Goal: Task Accomplishment & Management: Use online tool/utility

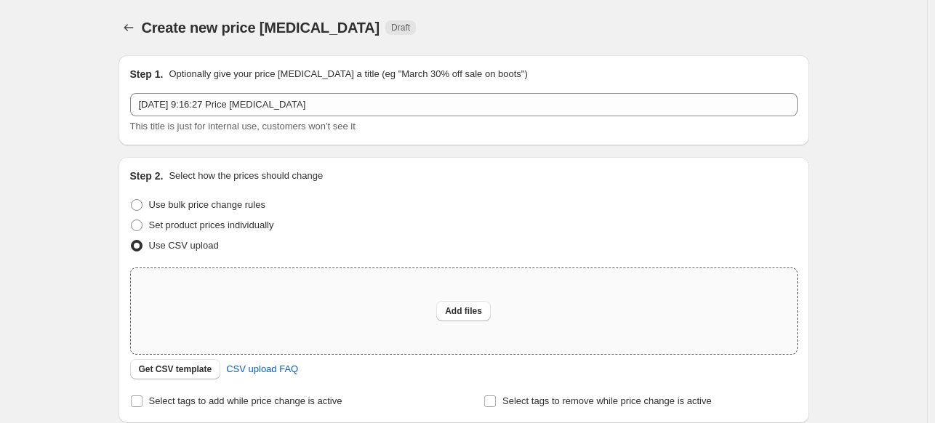
scroll to position [157, 0]
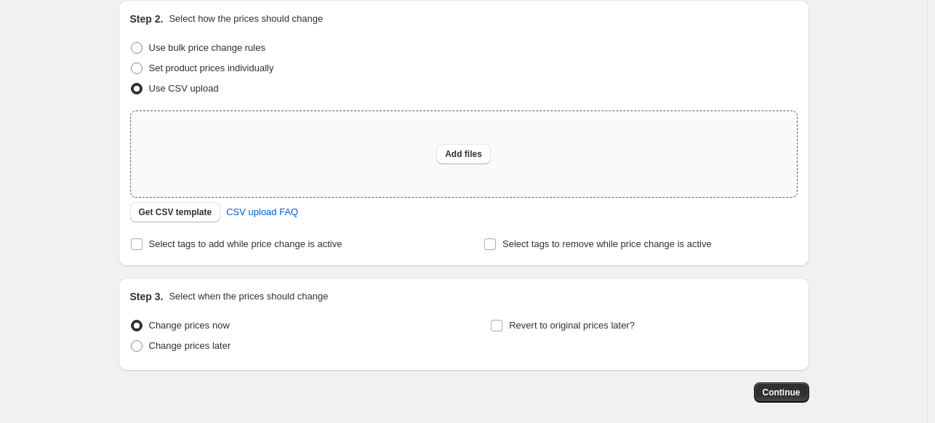
click at [246, 167] on div "Add files" at bounding box center [464, 154] width 666 height 86
type input "C:\fakepath\SONY [DATE]-[DATE] - csv_template_user_18617.csv"
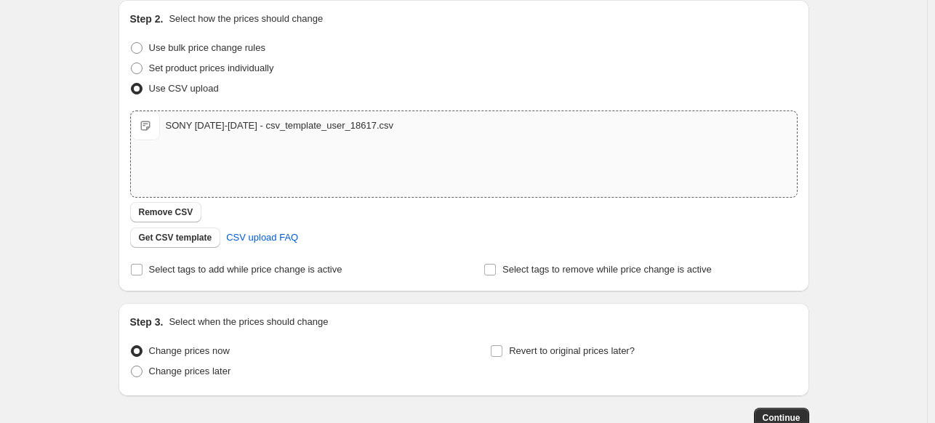
scroll to position [250, 0]
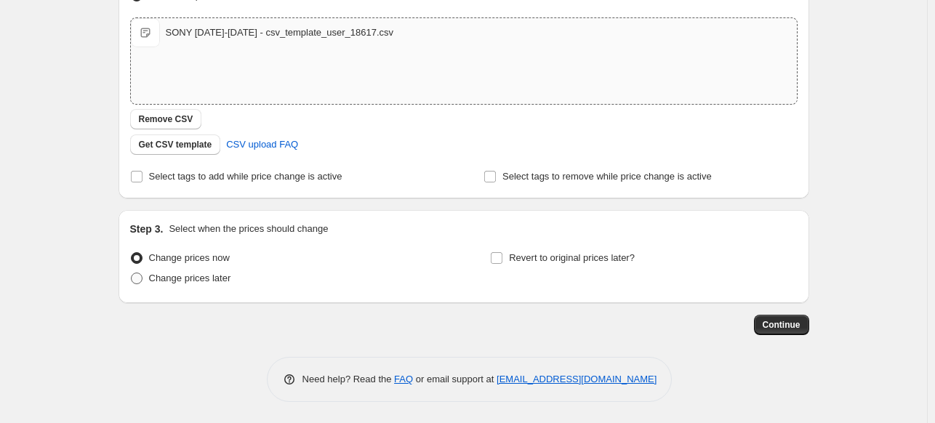
click at [224, 276] on span "Change prices later" at bounding box center [190, 278] width 82 height 11
click at [132, 273] on input "Change prices later" at bounding box center [131, 273] width 1 height 1
radio input "true"
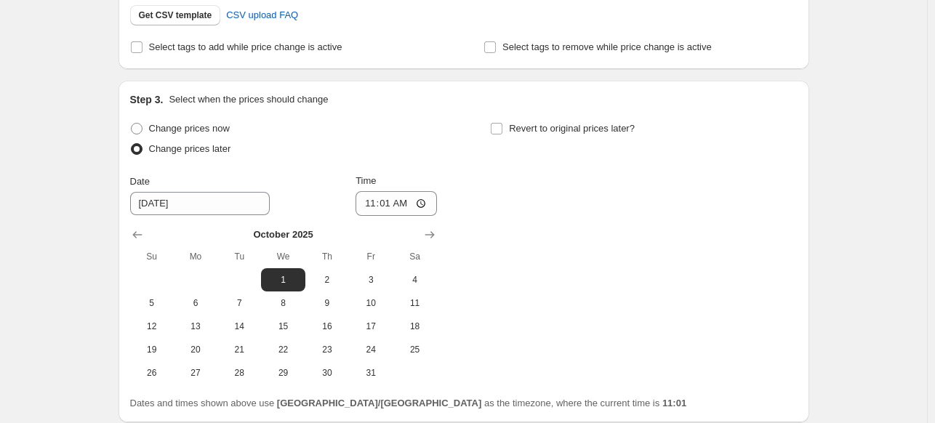
scroll to position [380, 0]
click at [143, 232] on icon "Show previous month, September 2025" at bounding box center [137, 234] width 15 height 15
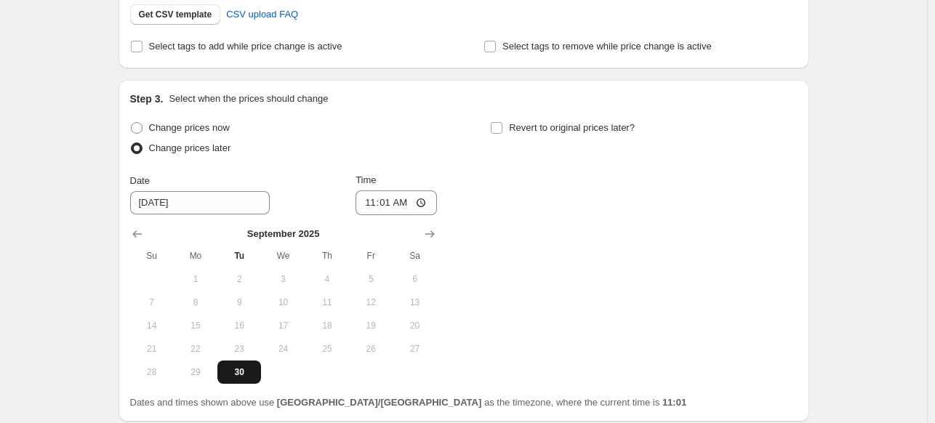
click at [239, 369] on span "30" at bounding box center [239, 373] width 32 height 12
type input "[DATE]"
click at [370, 203] on input "11:01" at bounding box center [396, 203] width 81 height 25
type input "23:59"
click at [527, 127] on span "Revert to original prices later?" at bounding box center [572, 127] width 126 height 11
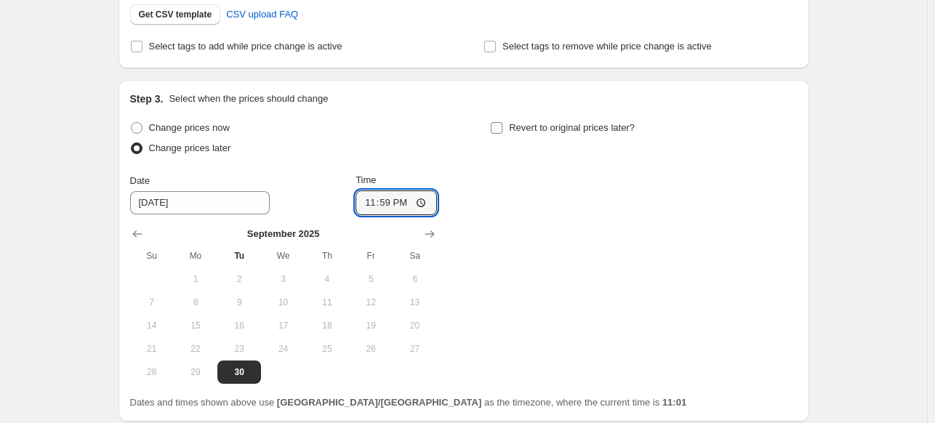
click at [503, 127] on input "Revert to original prices later?" at bounding box center [497, 128] width 12 height 12
checkbox input "true"
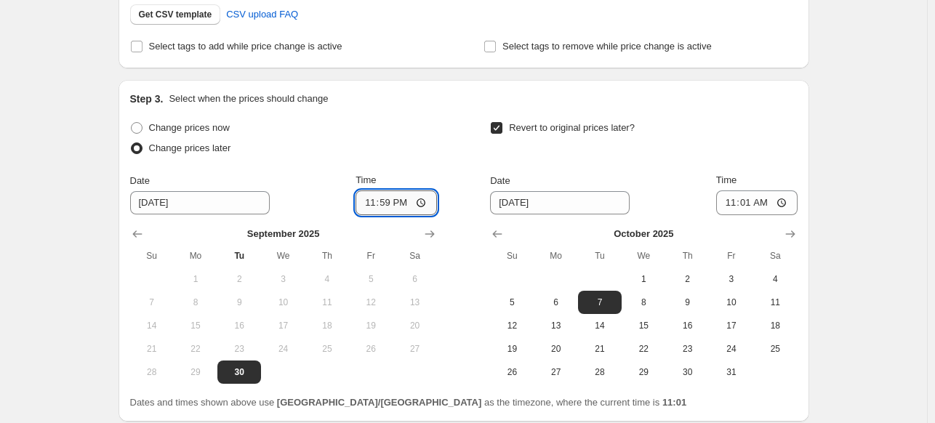
click at [361, 203] on input "23:59" at bounding box center [396, 203] width 81 height 25
type input "09:00"
click at [696, 271] on button "2" at bounding box center [687, 279] width 44 height 23
type input "[DATE]"
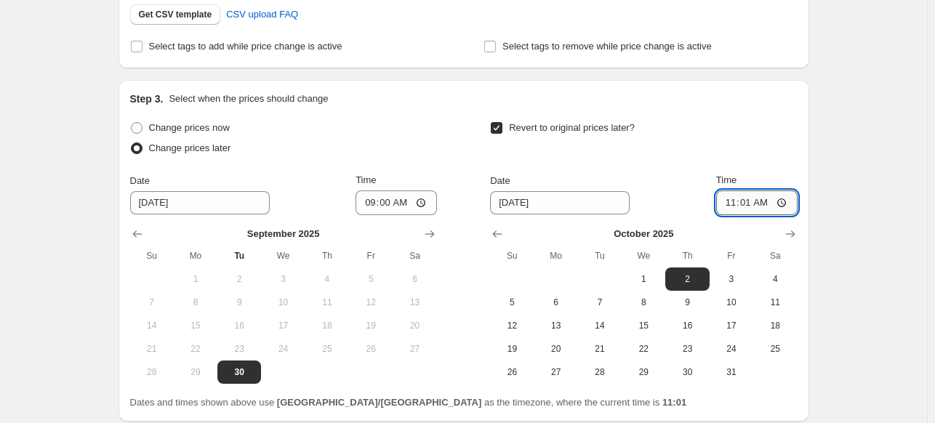
click at [724, 206] on input "11:01" at bounding box center [756, 203] width 81 height 25
type input "23:59"
click at [874, 115] on div "Create new price [MEDICAL_DATA]. This page is ready Create new price [MEDICAL_D…" at bounding box center [463, 81] width 927 height 923
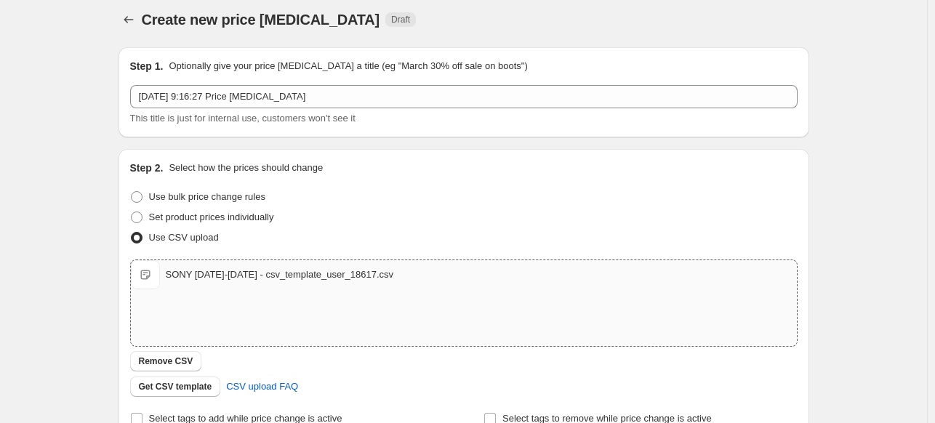
scroll to position [9, 0]
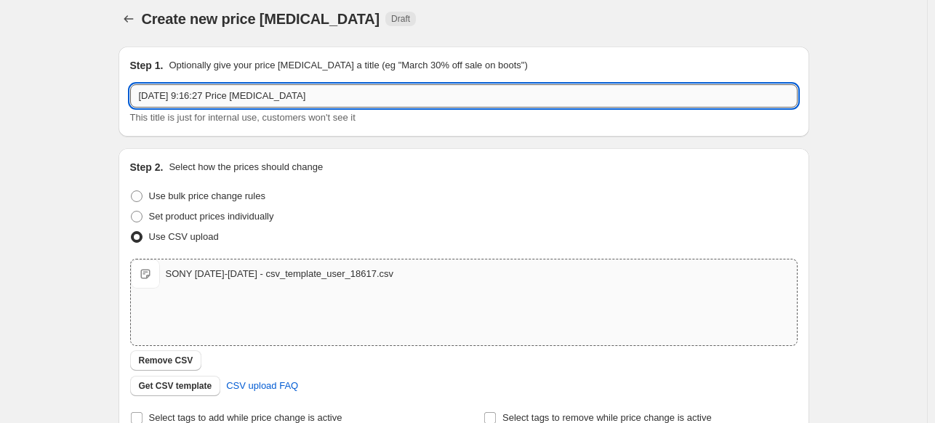
click at [367, 100] on input "[DATE] 9:16:27 Price [MEDICAL_DATA]" at bounding box center [464, 95] width 668 height 23
type input "SONY [DATE]-[DATE]"
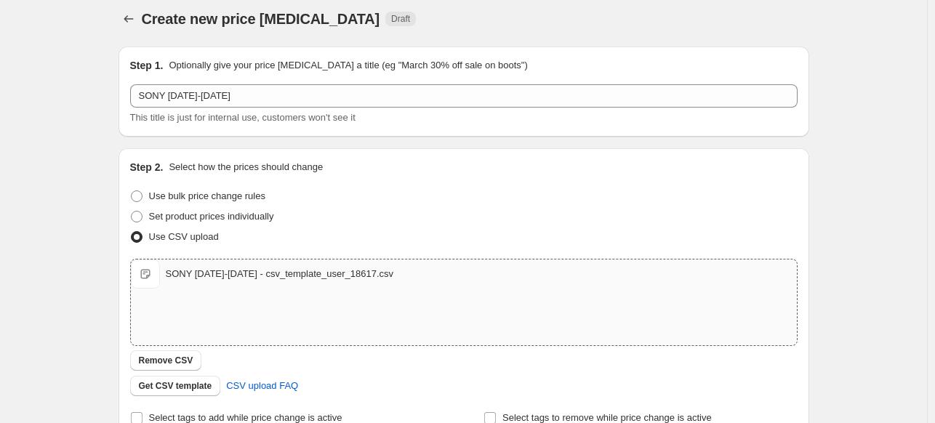
scroll to position [499, 0]
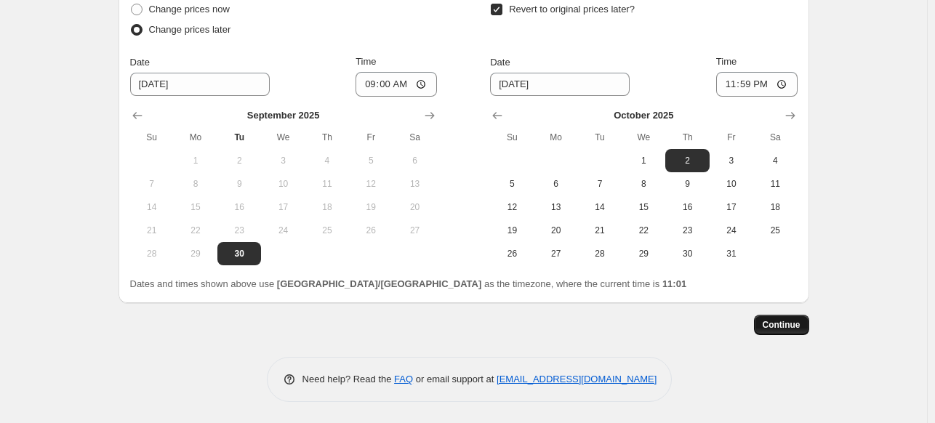
click at [780, 316] on button "Continue" at bounding box center [781, 325] width 55 height 20
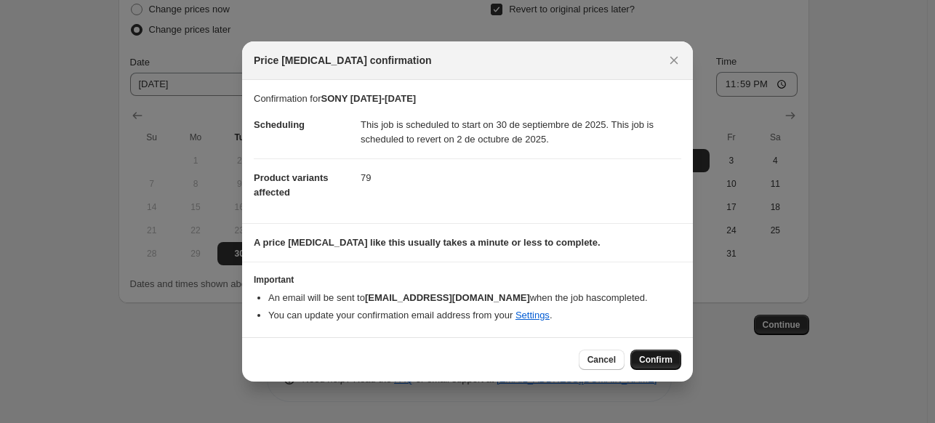
click at [665, 359] on span "Confirm" at bounding box center [655, 360] width 33 height 12
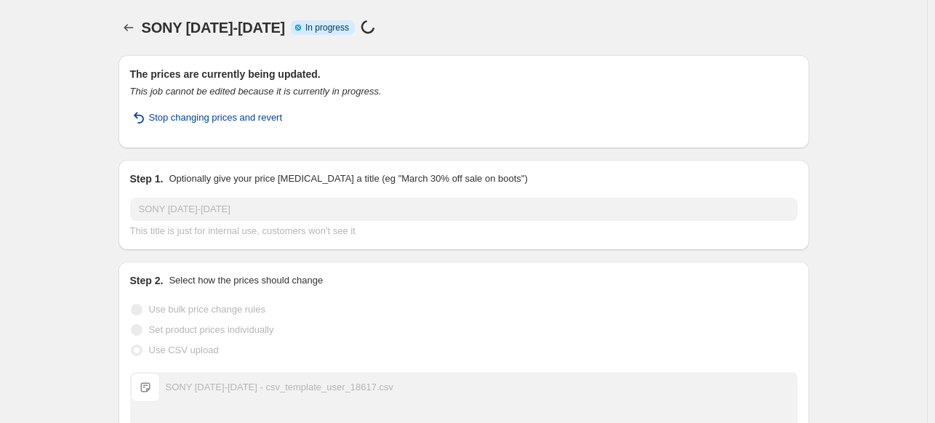
click at [236, 117] on span "Stop changing prices and revert" at bounding box center [216, 118] width 134 height 15
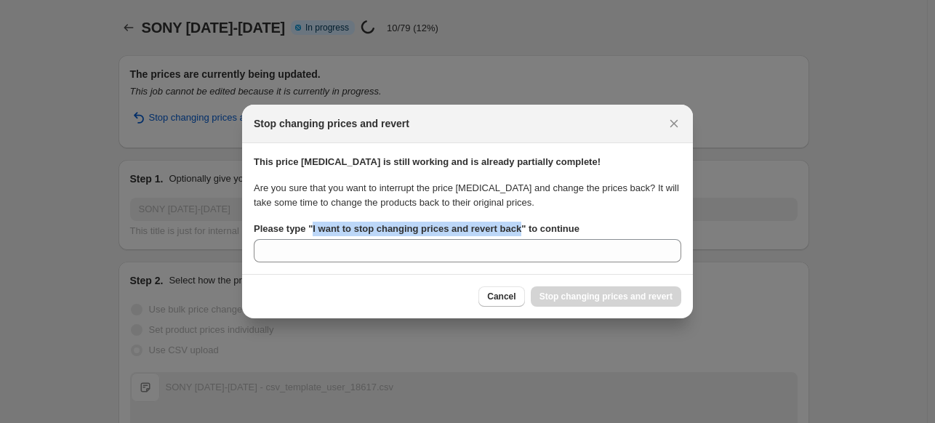
drag, startPoint x: 519, startPoint y: 228, endPoint x: 311, endPoint y: 233, distance: 208.8
click at [311, 233] on b "Please type " I want to stop changing prices and revert back " to continue" at bounding box center [417, 228] width 326 height 11
copy b "I want to stop changing prices and revert back"
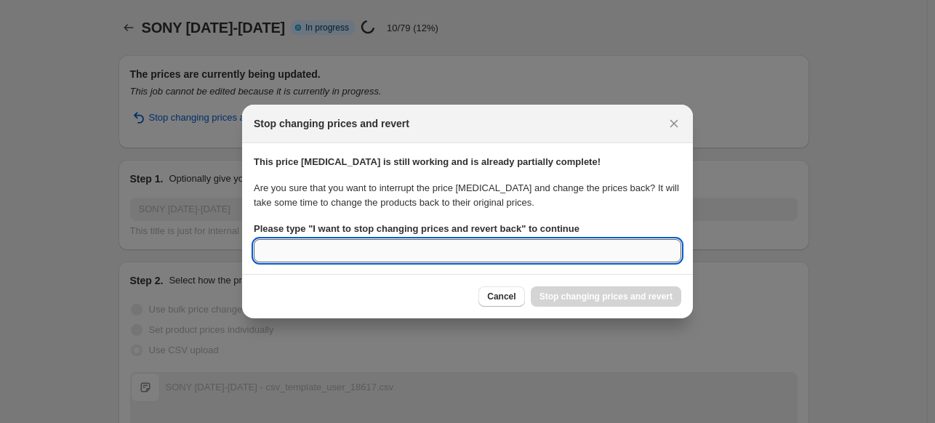
click at [292, 258] on input "Please type " I want to stop changing prices and revert back " to continue" at bounding box center [468, 250] width 428 height 23
paste input "I want to stop changing prices and revert back"
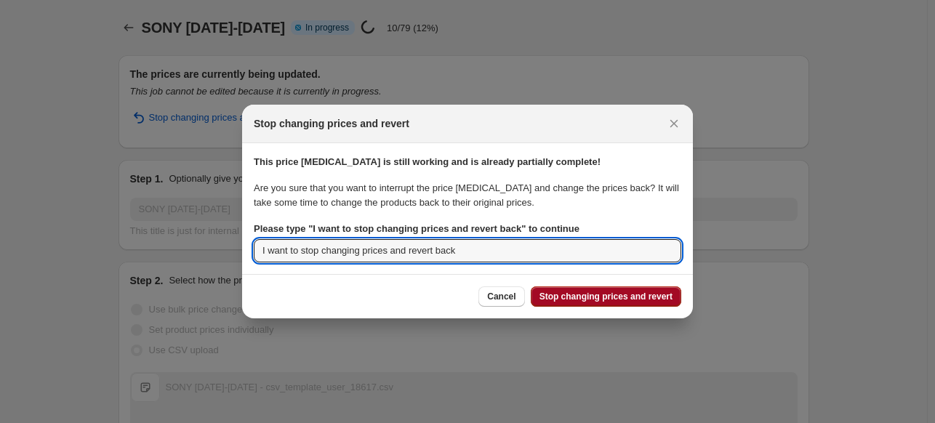
type input "I want to stop changing prices and revert back"
click at [575, 295] on span "Stop changing prices and revert" at bounding box center [606, 297] width 133 height 12
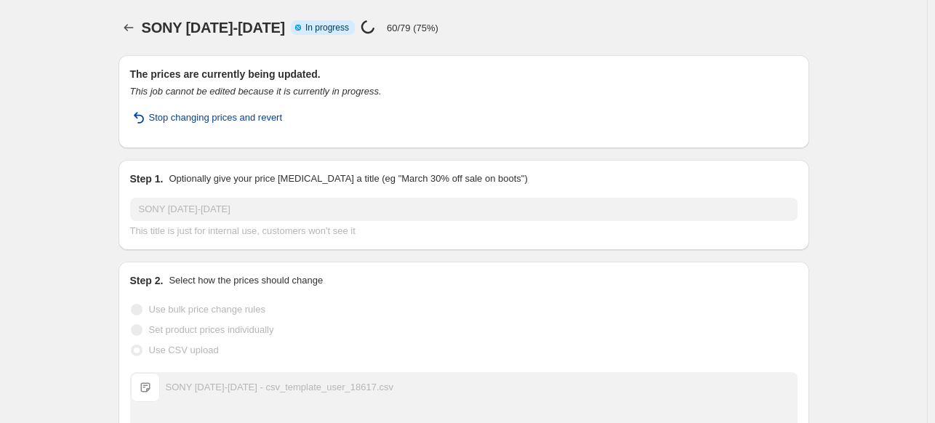
click at [262, 122] on span "Stop changing prices and revert" at bounding box center [216, 118] width 134 height 15
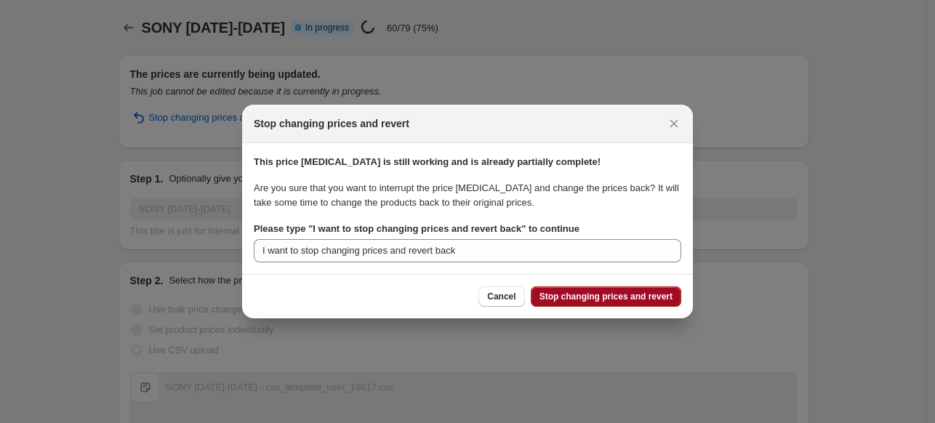
click at [579, 295] on span "Stop changing prices and revert" at bounding box center [606, 297] width 133 height 12
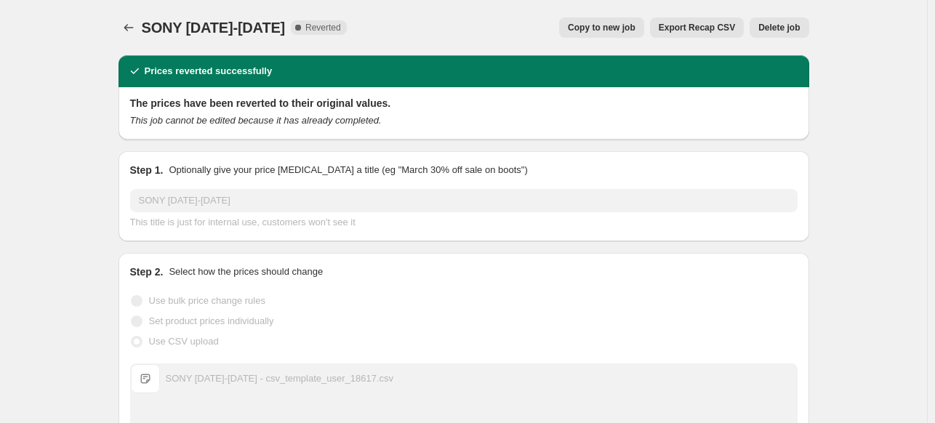
click at [644, 37] on button "Copy to new job" at bounding box center [601, 27] width 85 height 20
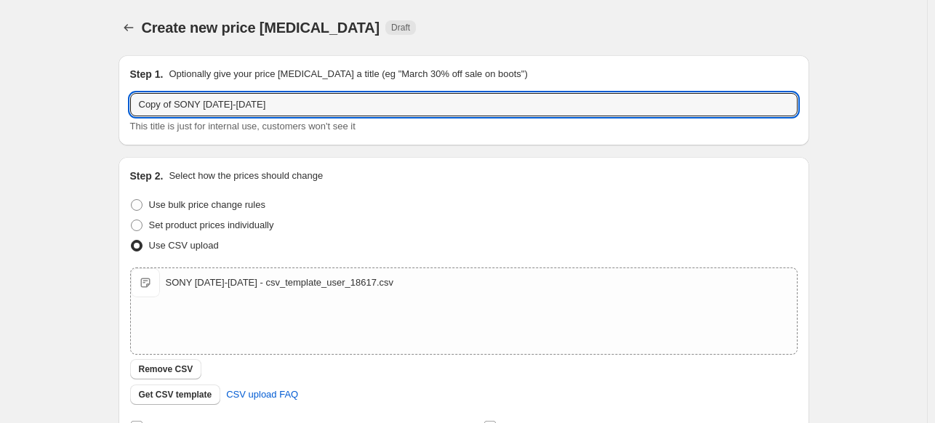
drag, startPoint x: 179, startPoint y: 103, endPoint x: 96, endPoint y: 104, distance: 82.9
click at [96, 104] on div "Create new price [MEDICAL_DATA]. This page is ready Create new price [MEDICAL_D…" at bounding box center [463, 337] width 927 height 674
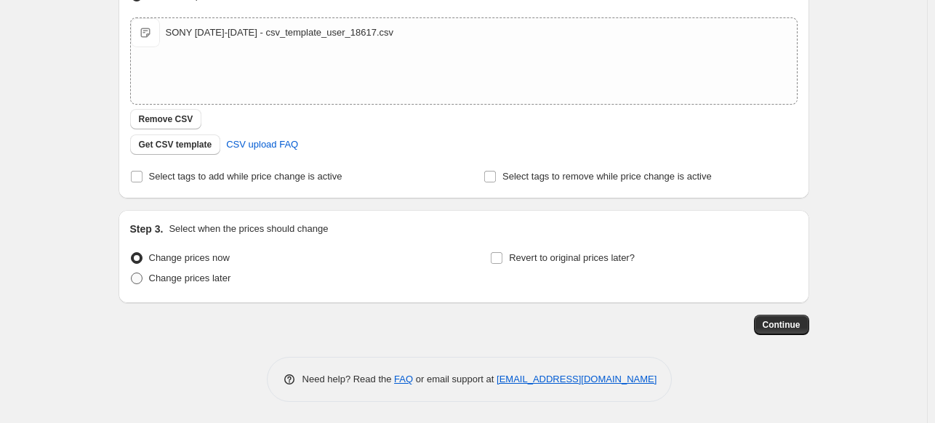
type input "SONY [DATE]-[DATE]"
click at [207, 282] on span "Change prices later" at bounding box center [190, 278] width 82 height 11
click at [132, 273] on input "Change prices later" at bounding box center [131, 273] width 1 height 1
radio input "true"
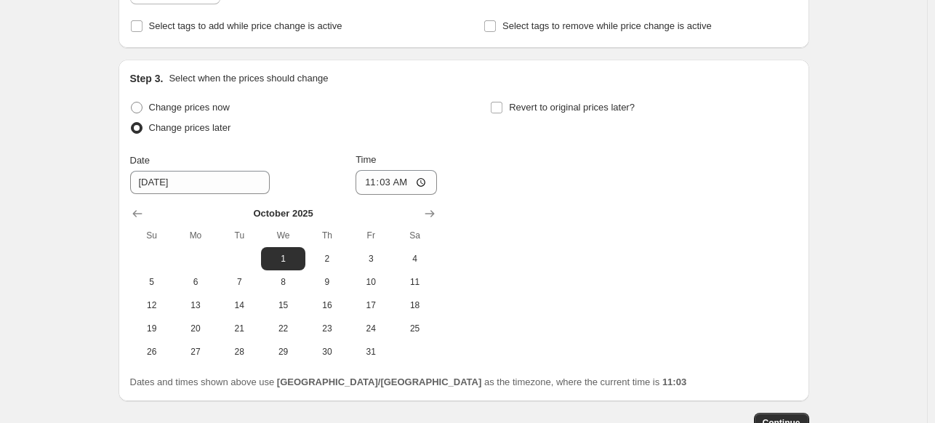
scroll to position [401, 0]
click at [367, 175] on input "11:03" at bounding box center [396, 181] width 81 height 25
type input "09:00"
click at [588, 105] on span "Revert to original prices later?" at bounding box center [572, 106] width 126 height 11
click at [503, 105] on input "Revert to original prices later?" at bounding box center [497, 107] width 12 height 12
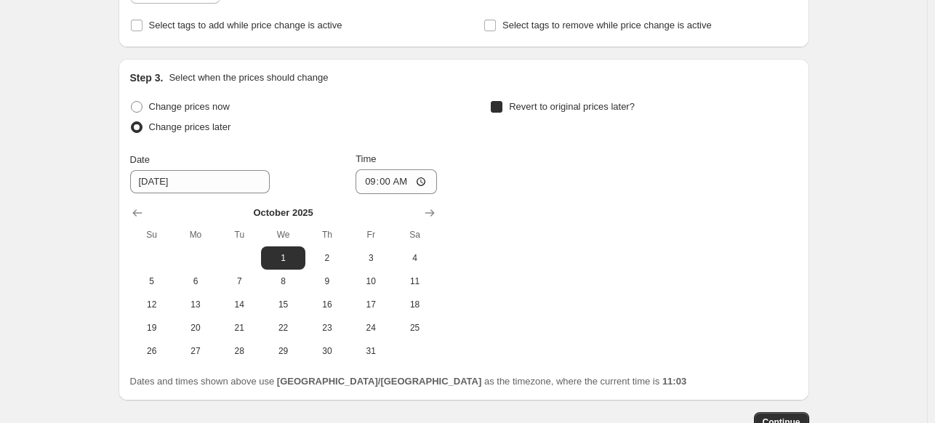
checkbox input "true"
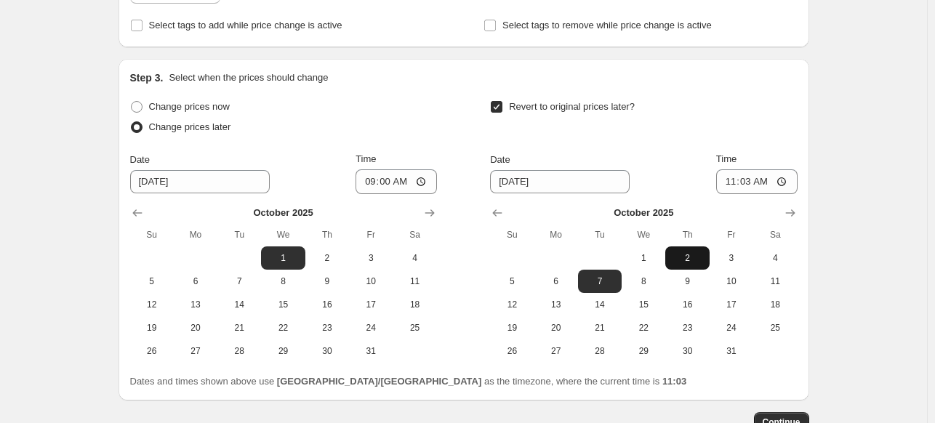
click at [687, 257] on span "2" at bounding box center [687, 258] width 32 height 12
type input "[DATE]"
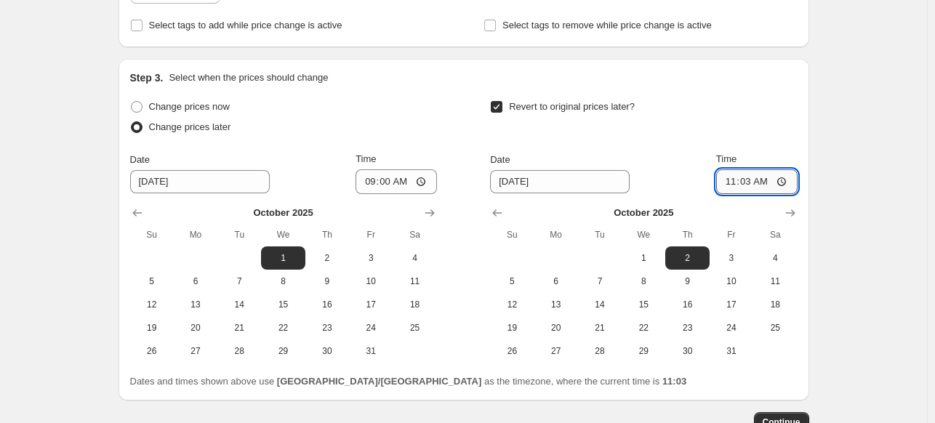
click at [726, 183] on input "11:03" at bounding box center [756, 181] width 81 height 25
type input "23:59"
click at [845, 172] on div "Create new price [MEDICAL_DATA]. This page is ready Create new price [MEDICAL_D…" at bounding box center [463, 60] width 927 height 923
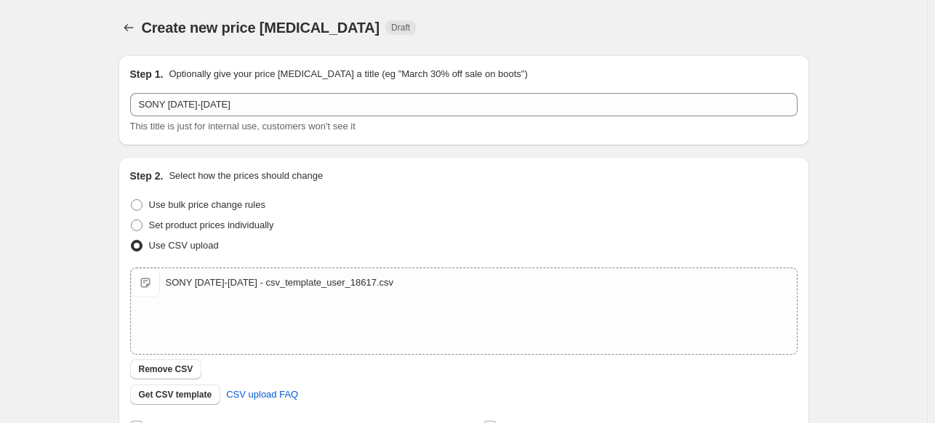
scroll to position [499, 0]
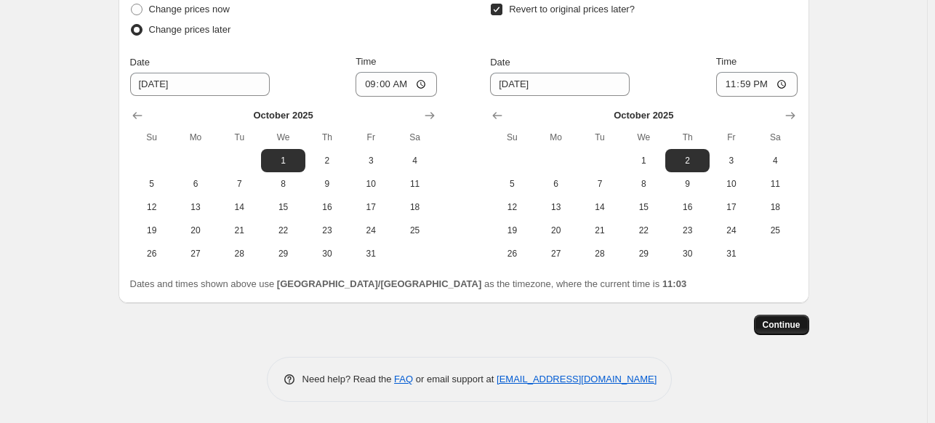
click at [786, 330] on span "Continue" at bounding box center [782, 325] width 38 height 12
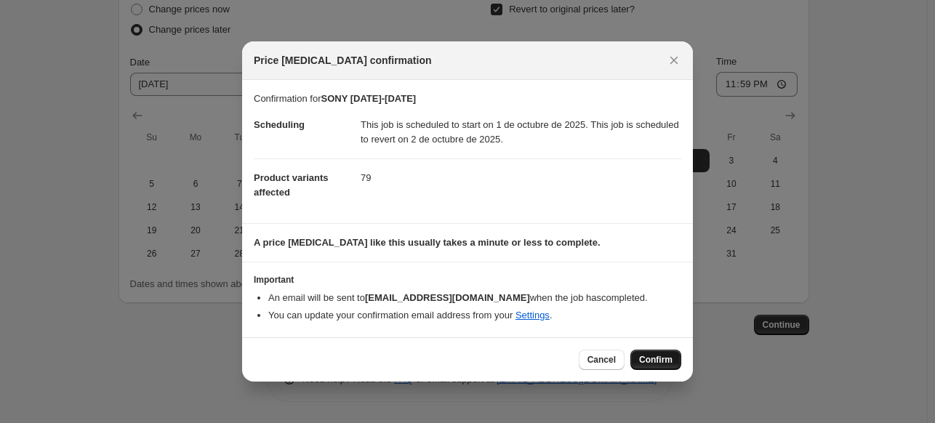
click at [656, 360] on span "Confirm" at bounding box center [655, 360] width 33 height 12
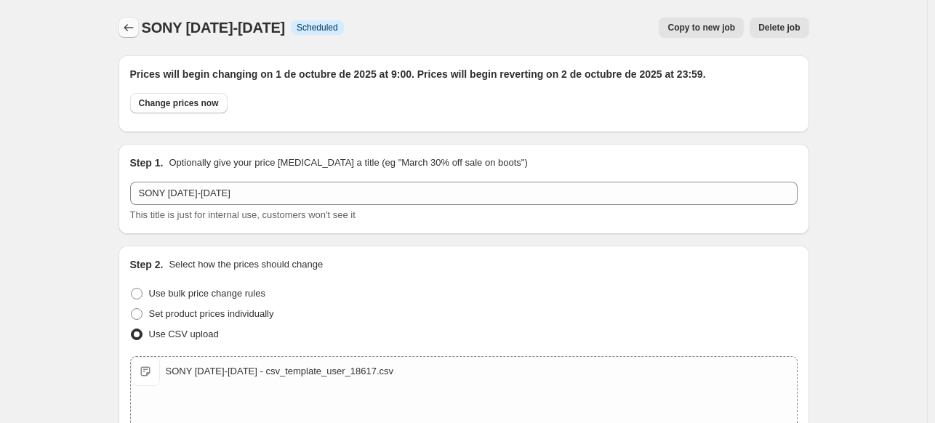
click at [135, 27] on icon "Price change jobs" at bounding box center [128, 27] width 15 height 15
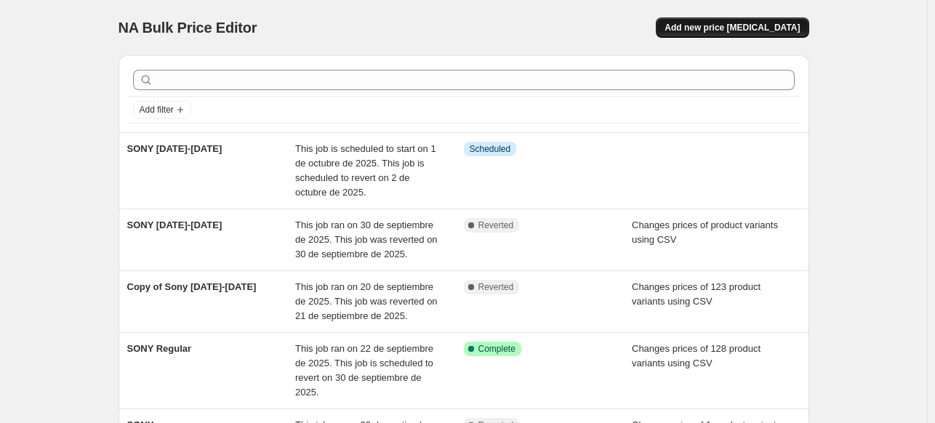
click at [698, 30] on button "Add new price [MEDICAL_DATA]" at bounding box center [732, 27] width 153 height 20
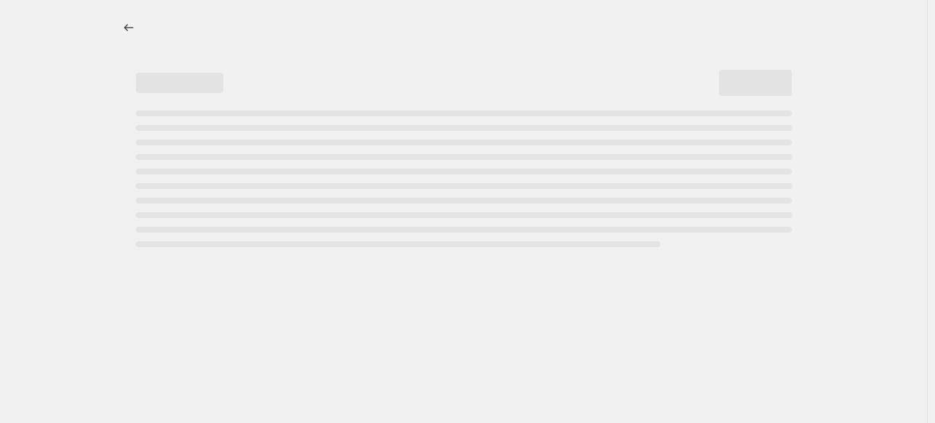
select select "percentage"
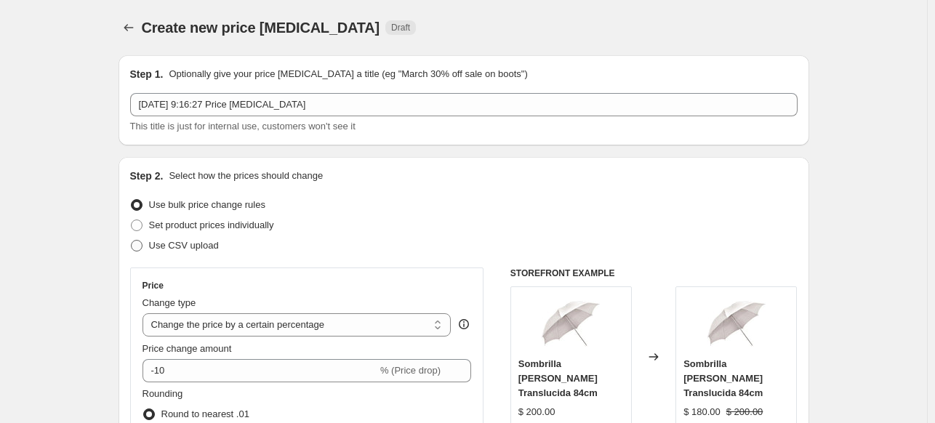
click at [212, 244] on span "Use CSV upload" at bounding box center [184, 245] width 70 height 11
click at [132, 241] on input "Use CSV upload" at bounding box center [131, 240] width 1 height 1
radio input "true"
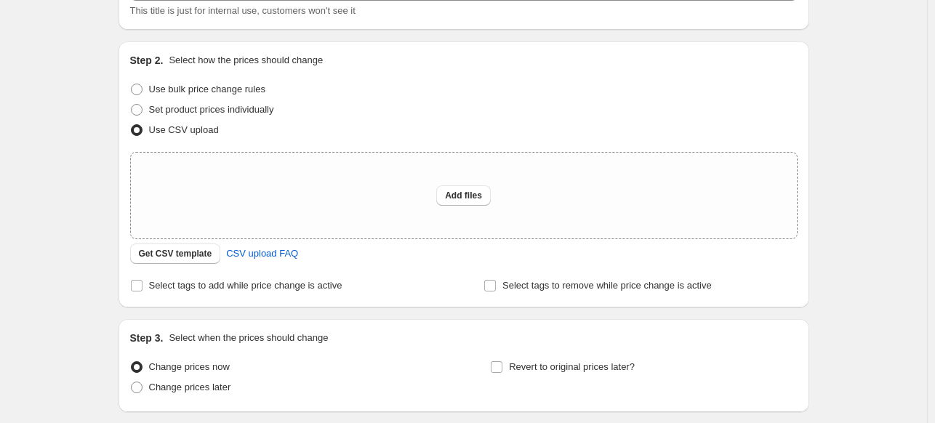
scroll to position [121, 0]
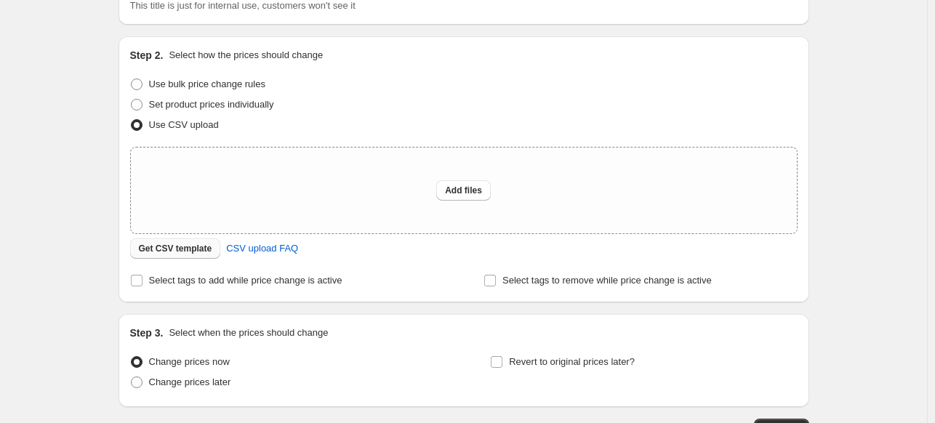
click at [189, 255] on button "Get CSV template" at bounding box center [175, 249] width 91 height 20
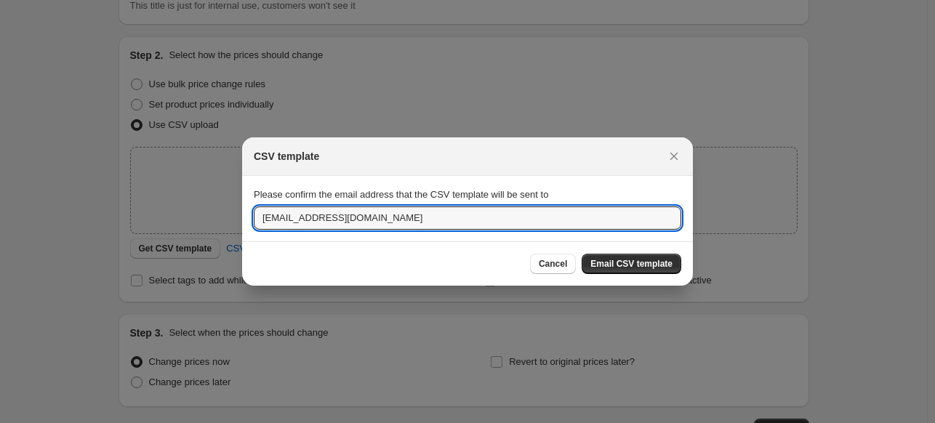
drag, startPoint x: 288, startPoint y: 220, endPoint x: 228, endPoint y: 230, distance: 61.1
type input "[EMAIL_ADDRESS][DOMAIN_NAME]"
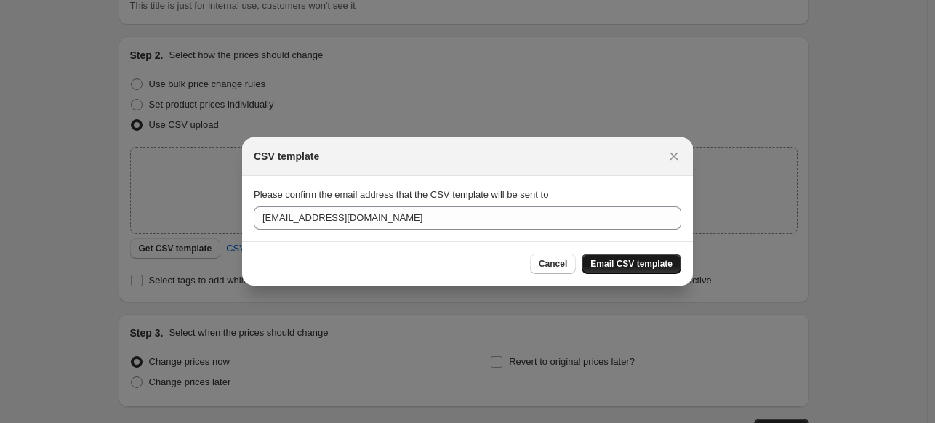
click at [607, 255] on button "Email CSV template" at bounding box center [632, 264] width 100 height 20
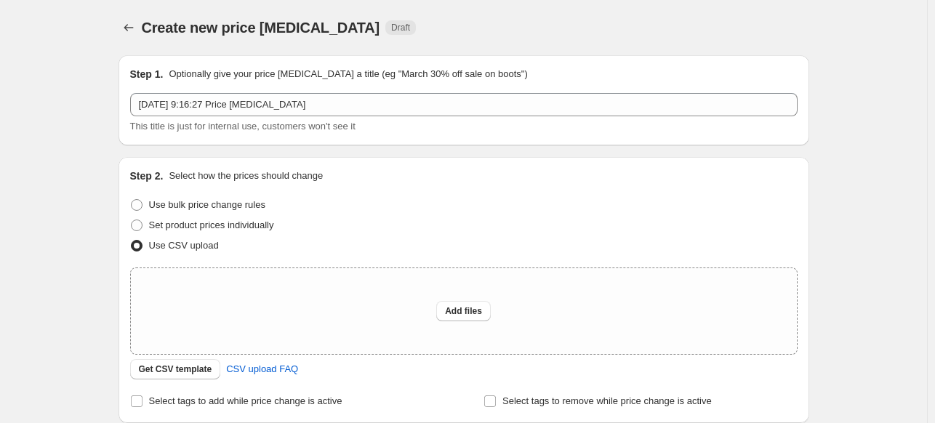
click at [206, 121] on span "This title is just for internal use, customers won't see it" at bounding box center [242, 126] width 225 height 11
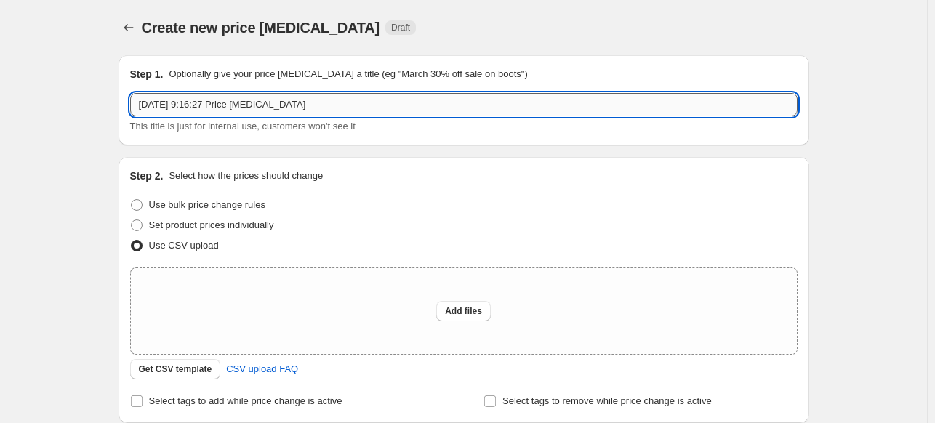
click at [209, 107] on input "[DATE] 9:16:27 Price [MEDICAL_DATA]" at bounding box center [464, 104] width 668 height 23
type input "SONY [DATE]-[DATE]"
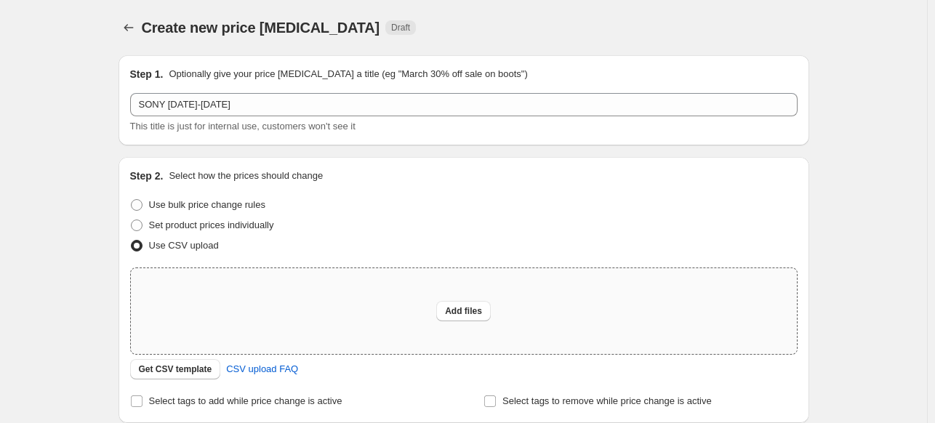
click at [184, 343] on div "Add files" at bounding box center [464, 311] width 666 height 86
type input "C:\fakepath\sony [DATE]-[DATE] - csv_template_user_18617.csv"
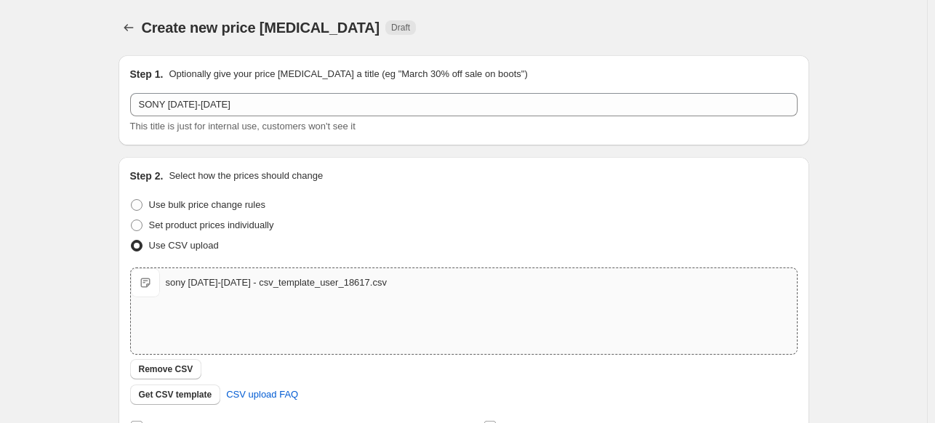
scroll to position [250, 0]
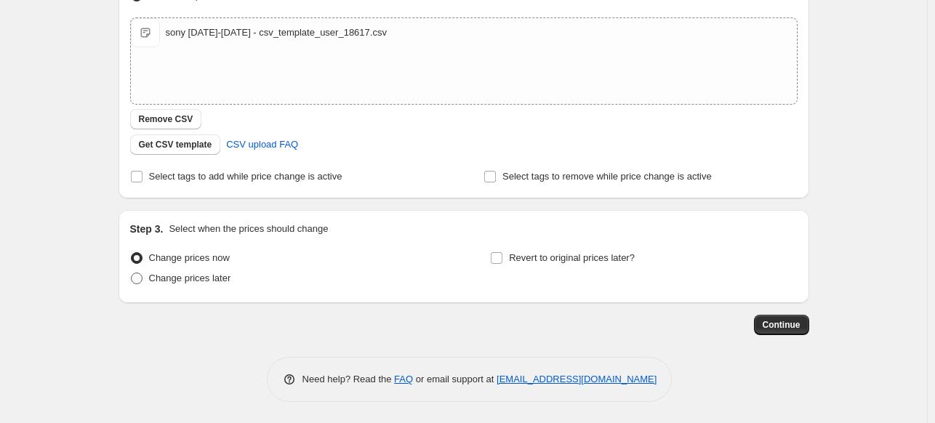
click at [210, 279] on span "Change prices later" at bounding box center [190, 278] width 82 height 11
click at [132, 273] on input "Change prices later" at bounding box center [131, 273] width 1 height 1
radio input "true"
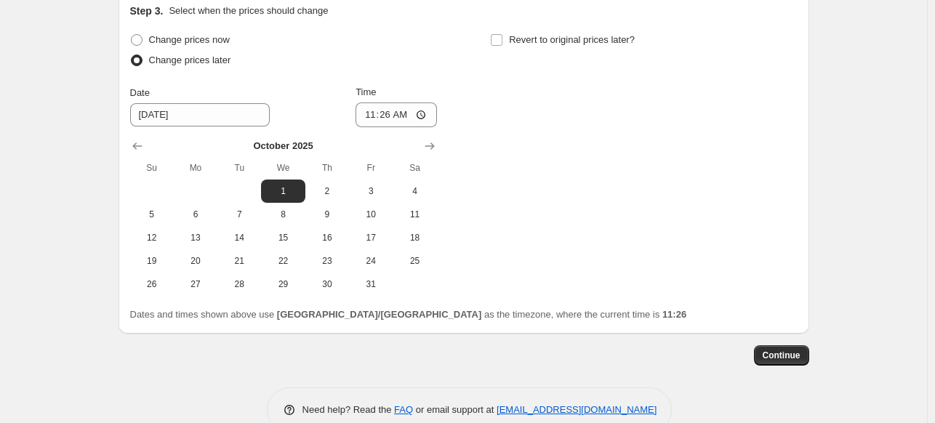
scroll to position [471, 0]
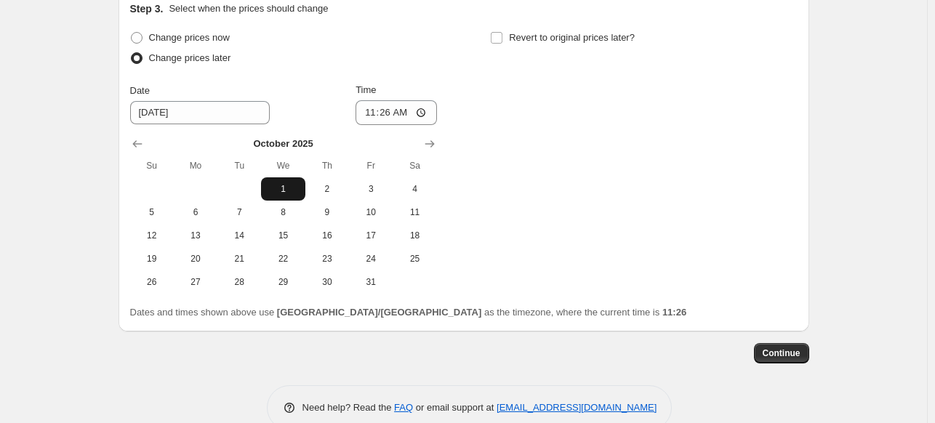
click at [299, 183] on span "1" at bounding box center [283, 189] width 32 height 12
click at [357, 120] on input "11:26" at bounding box center [396, 112] width 81 height 25
type input "09:00"
click at [545, 32] on span "Revert to original prices later?" at bounding box center [572, 37] width 126 height 11
click at [503, 32] on input "Revert to original prices later?" at bounding box center [497, 38] width 12 height 12
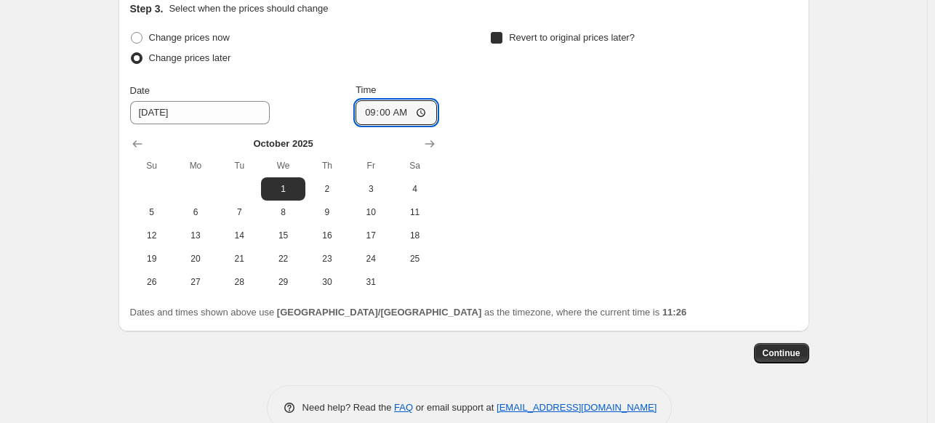
checkbox input "true"
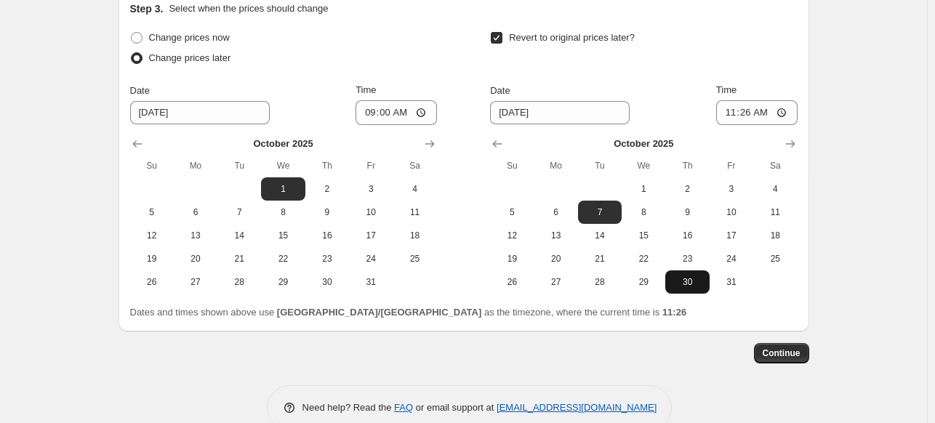
click at [703, 284] on span "30" at bounding box center [687, 282] width 32 height 12
click at [731, 281] on span "31" at bounding box center [732, 282] width 32 height 12
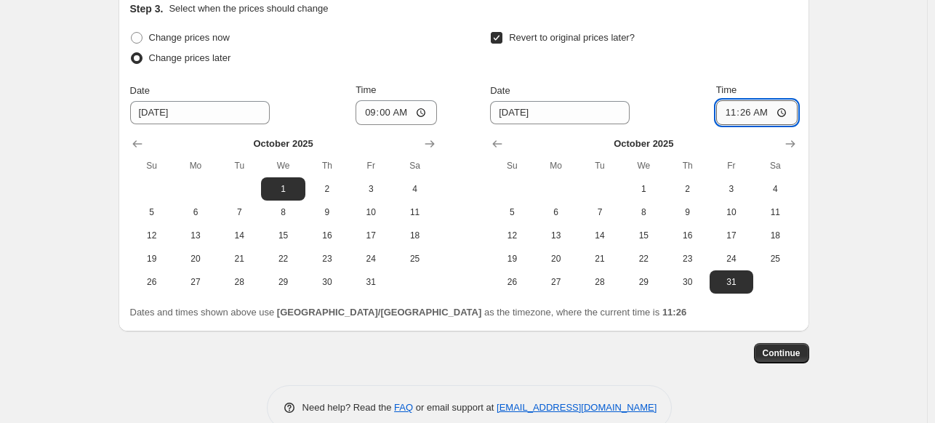
click at [729, 116] on input "11:26" at bounding box center [756, 112] width 81 height 25
click at [704, 291] on button "30" at bounding box center [687, 282] width 44 height 23
type input "[DATE]"
click at [719, 111] on input "11:26" at bounding box center [756, 112] width 81 height 25
type input "23:59"
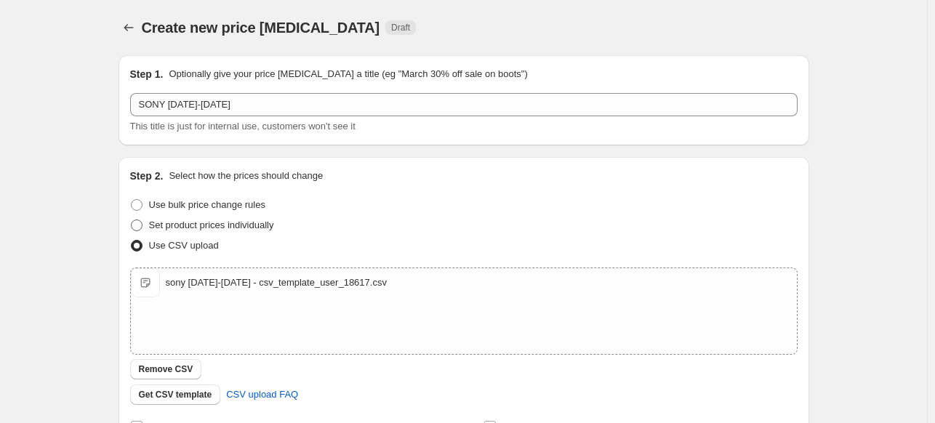
scroll to position [499, 0]
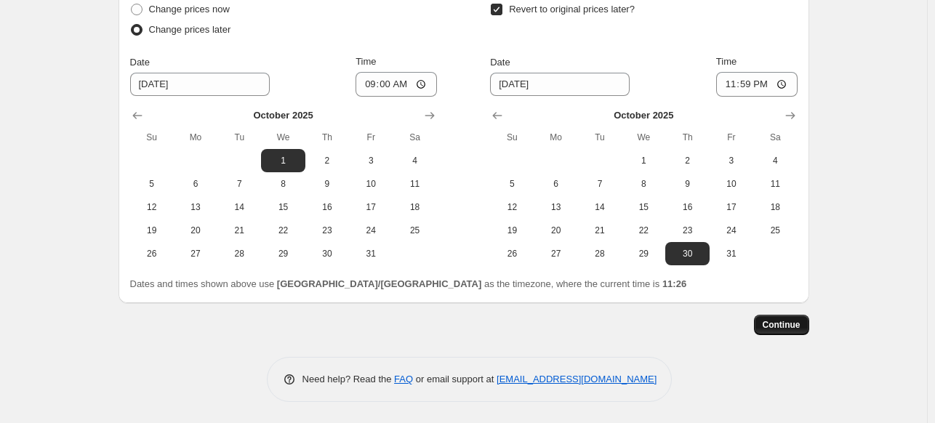
click at [777, 327] on span "Continue" at bounding box center [782, 325] width 38 height 12
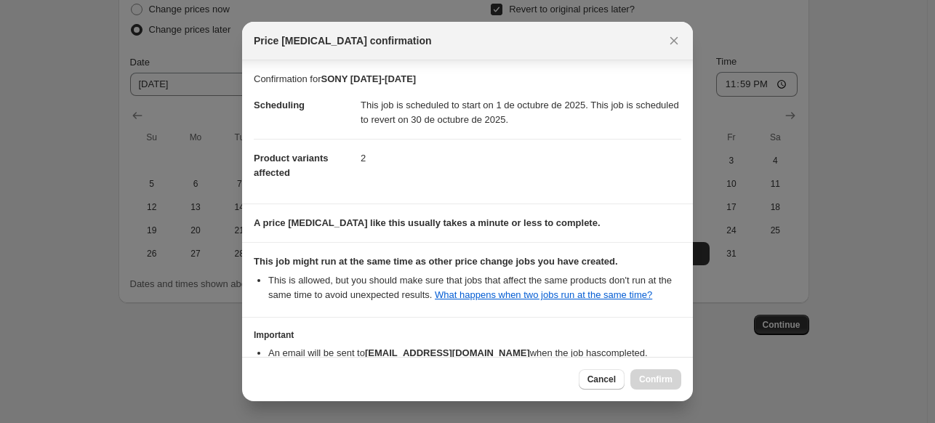
scroll to position [93, 0]
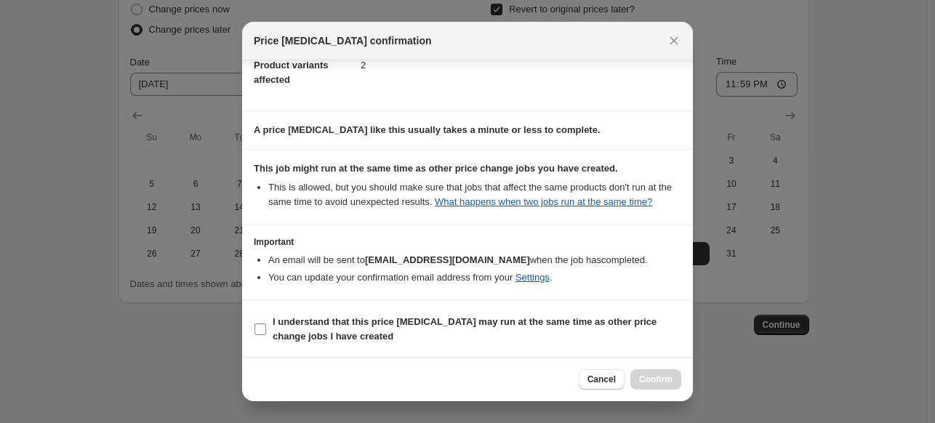
click at [509, 335] on span "I understand that this price [MEDICAL_DATA] may run at the same time as other p…" at bounding box center [477, 329] width 409 height 29
click at [266, 335] on input "I understand that this price [MEDICAL_DATA] may run at the same time as other p…" at bounding box center [261, 330] width 12 height 12
checkbox input "true"
click at [656, 372] on button "Confirm" at bounding box center [656, 379] width 51 height 20
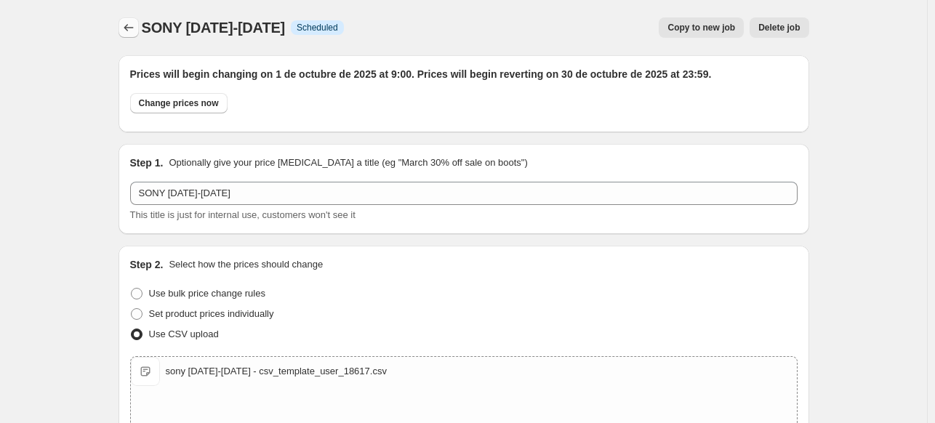
click at [128, 17] on button "Price change jobs" at bounding box center [129, 27] width 20 height 20
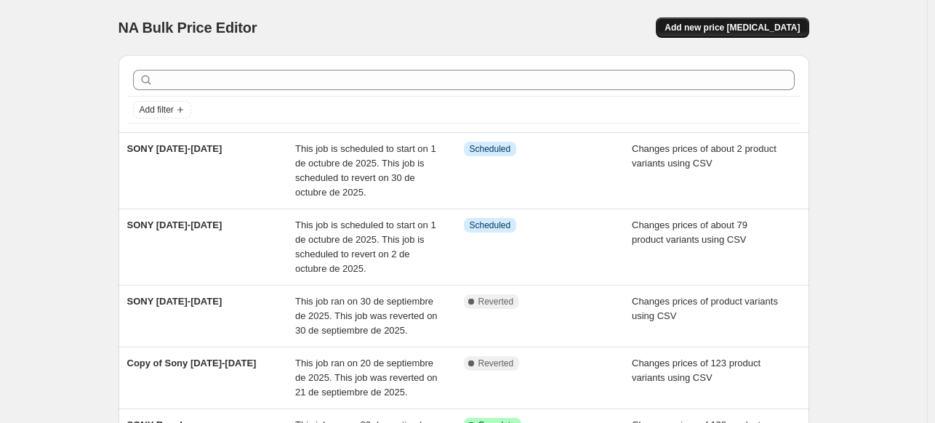
click at [734, 20] on button "Add new price [MEDICAL_DATA]" at bounding box center [732, 27] width 153 height 20
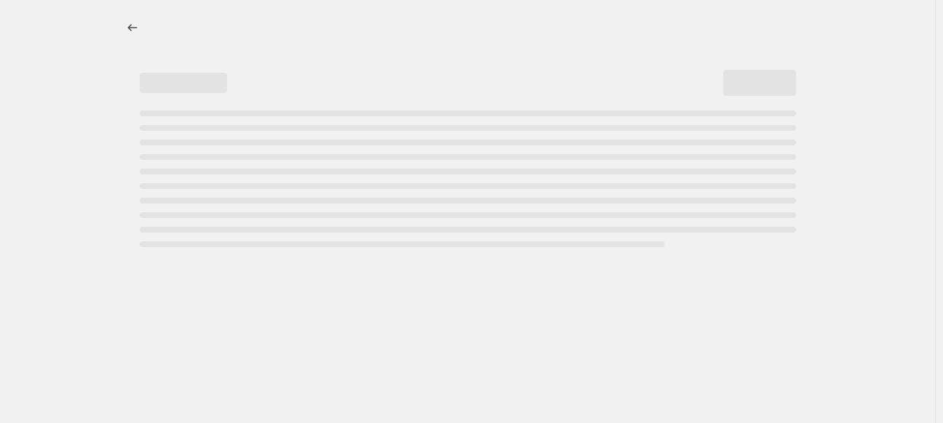
select select "percentage"
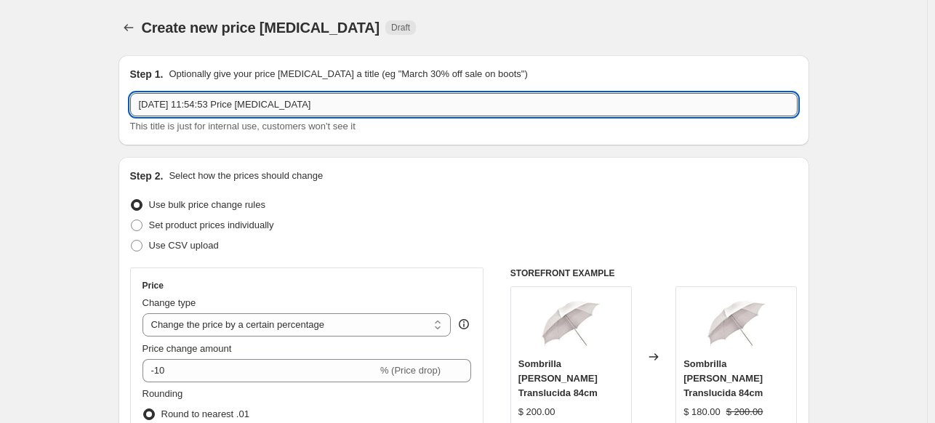
click at [494, 95] on input "30 sept 2025, 11:54:53 Price change job" at bounding box center [464, 104] width 668 height 23
type input "SONY 1-3 OCT"
click at [185, 247] on span "Use CSV upload" at bounding box center [184, 245] width 70 height 11
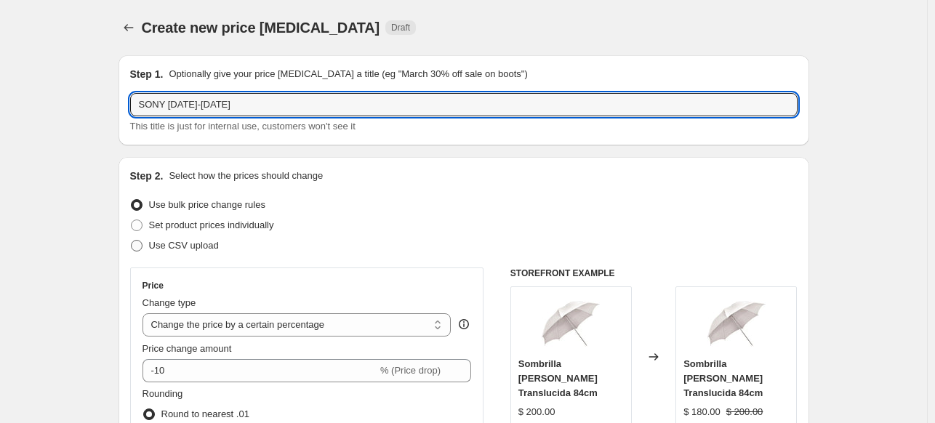
click at [132, 241] on input "Use CSV upload" at bounding box center [131, 240] width 1 height 1
radio input "true"
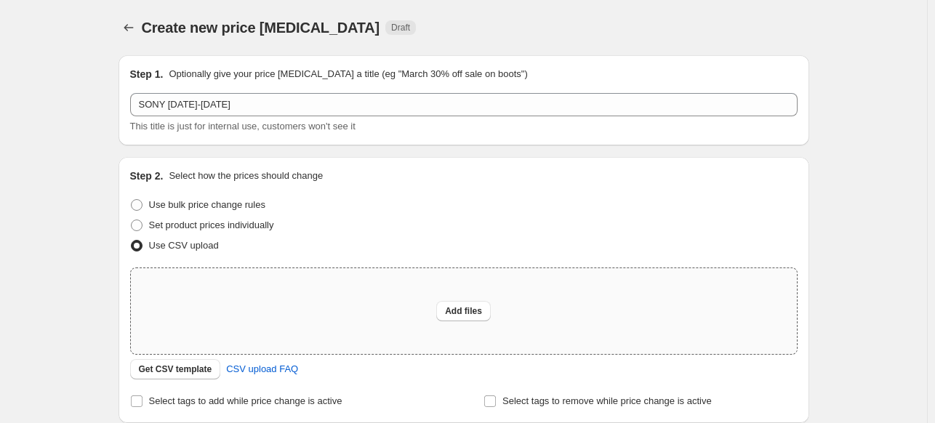
click at [249, 295] on div "Add files" at bounding box center [464, 311] width 666 height 86
type input "C:\fakepath\SONY 1-3 OCT - csv_template_user_18617.csv"
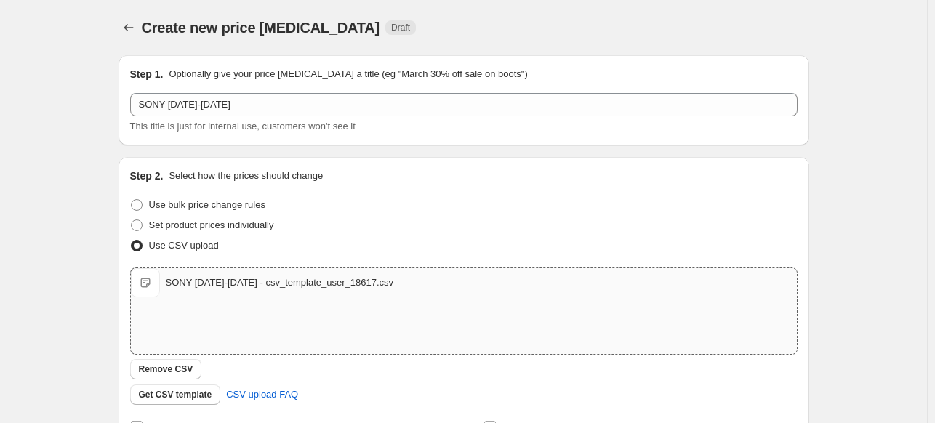
scroll to position [250, 0]
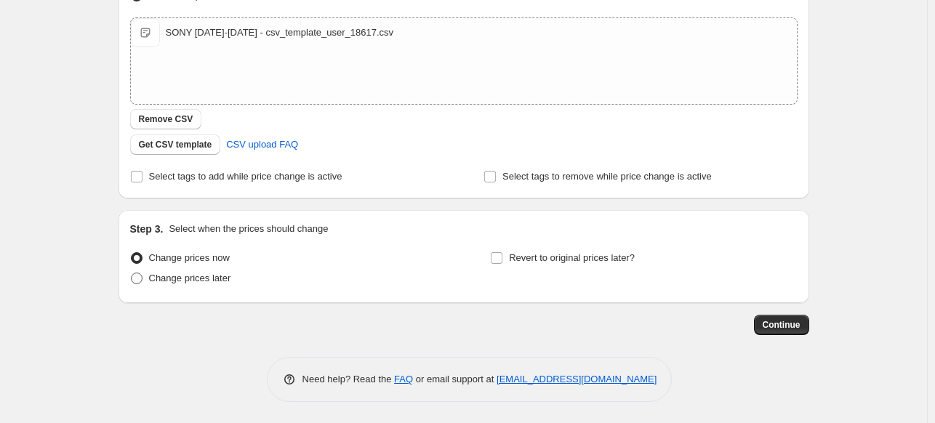
click at [170, 284] on span "Change prices later" at bounding box center [190, 278] width 82 height 11
click at [132, 273] on input "Change prices later" at bounding box center [131, 273] width 1 height 1
radio input "true"
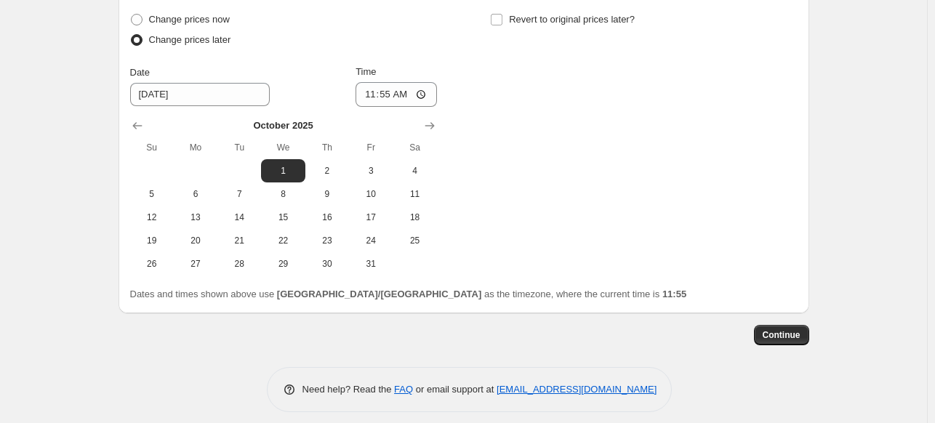
scroll to position [493, 0]
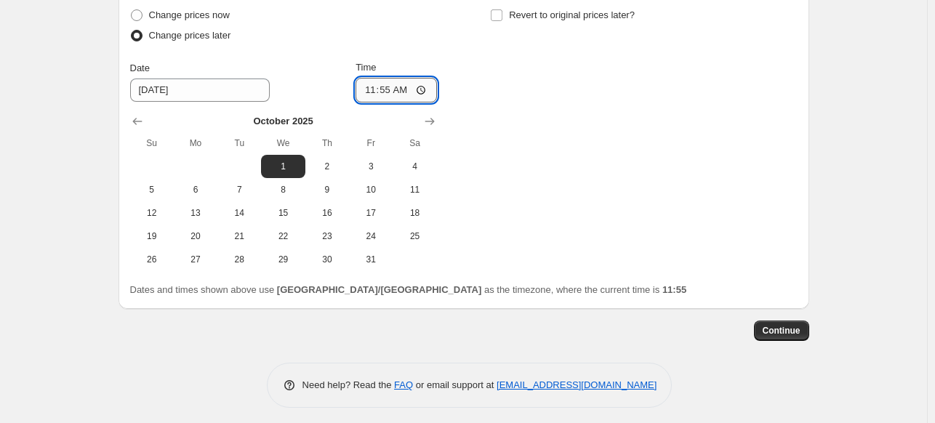
click at [365, 95] on input "11:55" at bounding box center [396, 90] width 81 height 25
type input "09:00"
click at [585, 11] on span "Revert to original prices later?" at bounding box center [572, 14] width 126 height 11
click at [503, 11] on input "Revert to original prices later?" at bounding box center [497, 15] width 12 height 12
checkbox input "true"
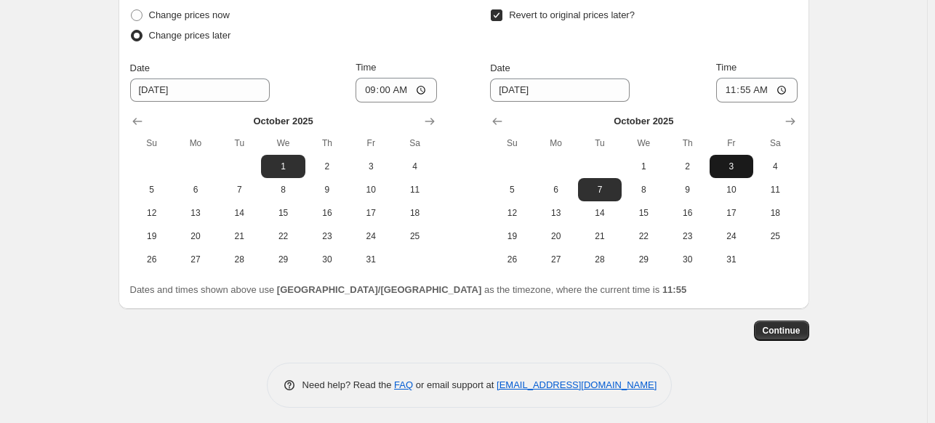
click at [719, 167] on span "3" at bounding box center [732, 167] width 32 height 12
type input "10/3/2025"
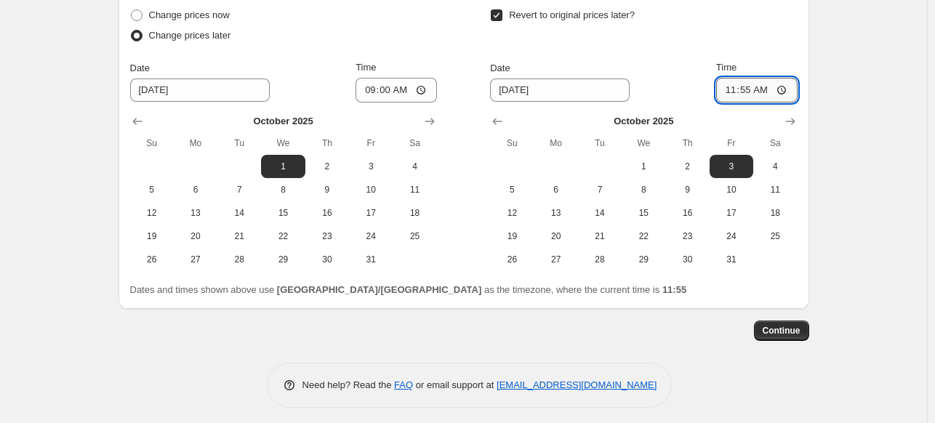
click at [732, 87] on input "11:55" at bounding box center [756, 90] width 81 height 25
type input "23:59"
click at [777, 332] on span "Continue" at bounding box center [782, 331] width 38 height 12
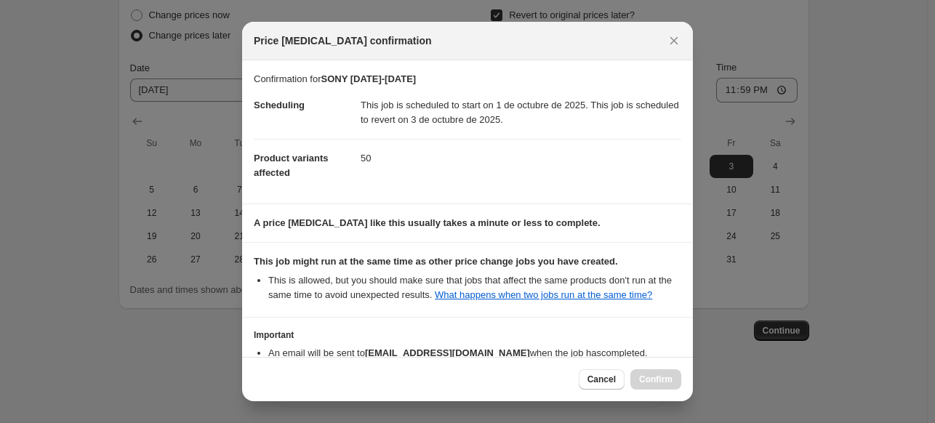
scroll to position [93, 0]
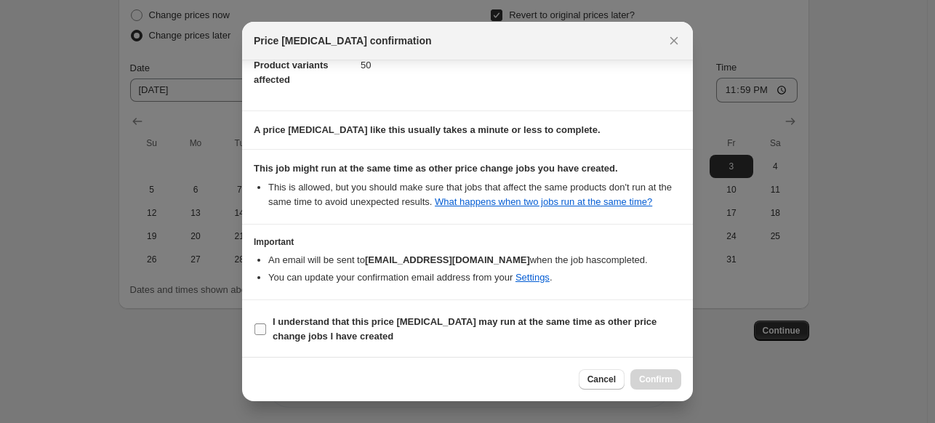
click at [475, 327] on b "I understand that this price [MEDICAL_DATA] may run at the same time as other p…" at bounding box center [465, 328] width 384 height 25
click at [266, 327] on input "I understand that this price [MEDICAL_DATA] may run at the same time as other p…" at bounding box center [261, 330] width 12 height 12
checkbox input "true"
click at [646, 384] on span "Confirm" at bounding box center [655, 380] width 33 height 12
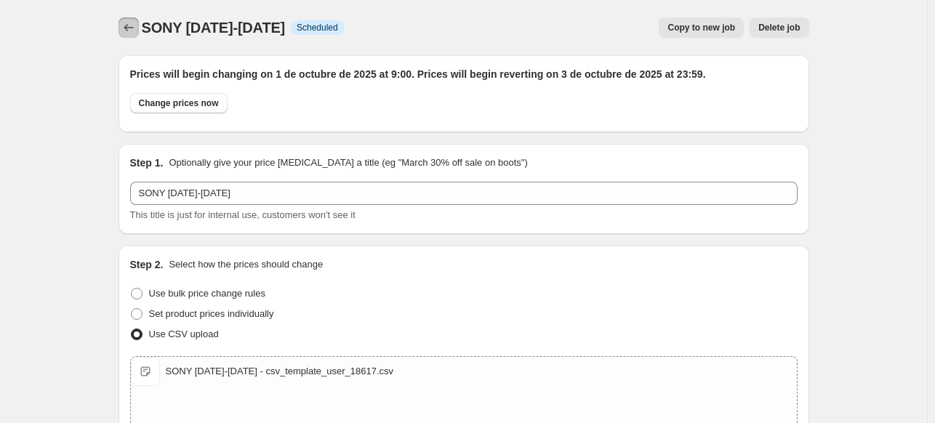
click at [125, 28] on icon "Price change jobs" at bounding box center [128, 27] width 15 height 15
